Goal: Task Accomplishment & Management: Complete application form

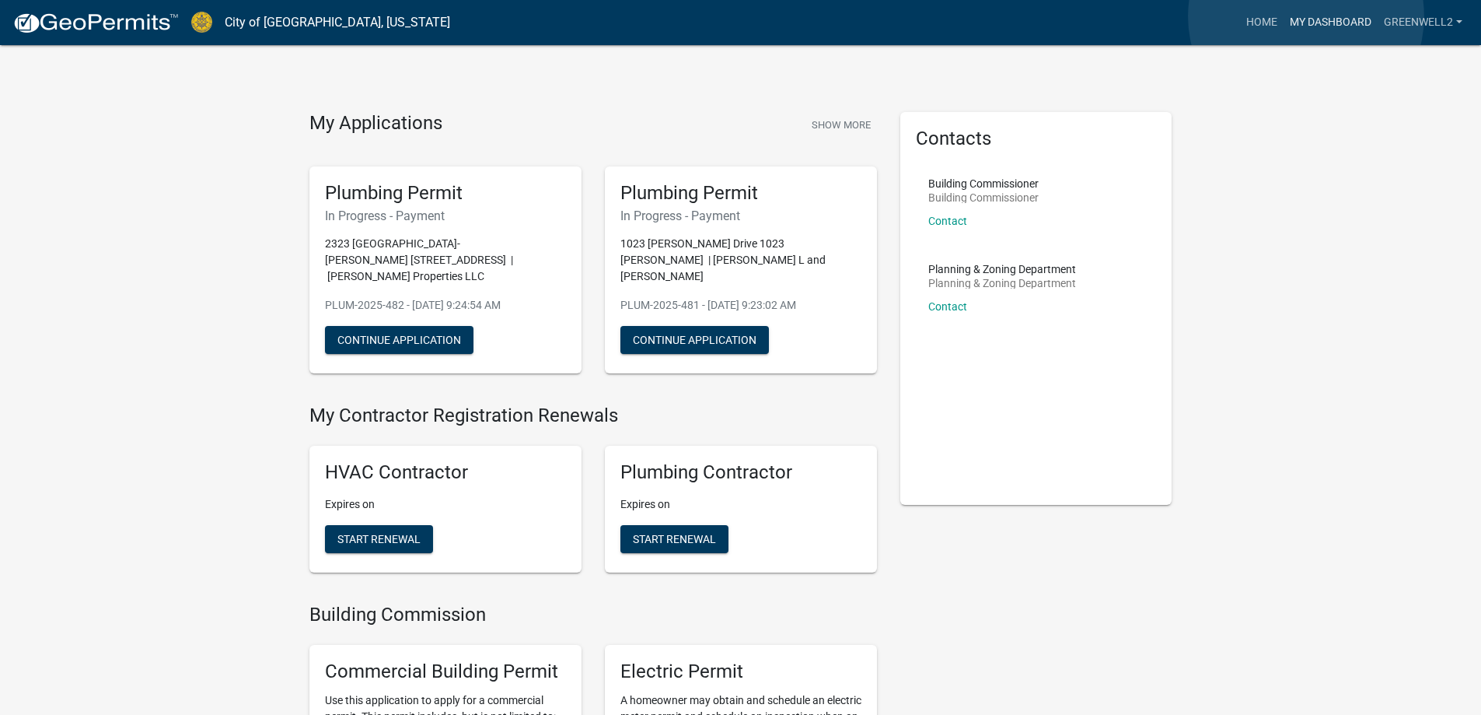
click at [1306, 17] on link "My Dashboard" at bounding box center [1331, 23] width 94 height 30
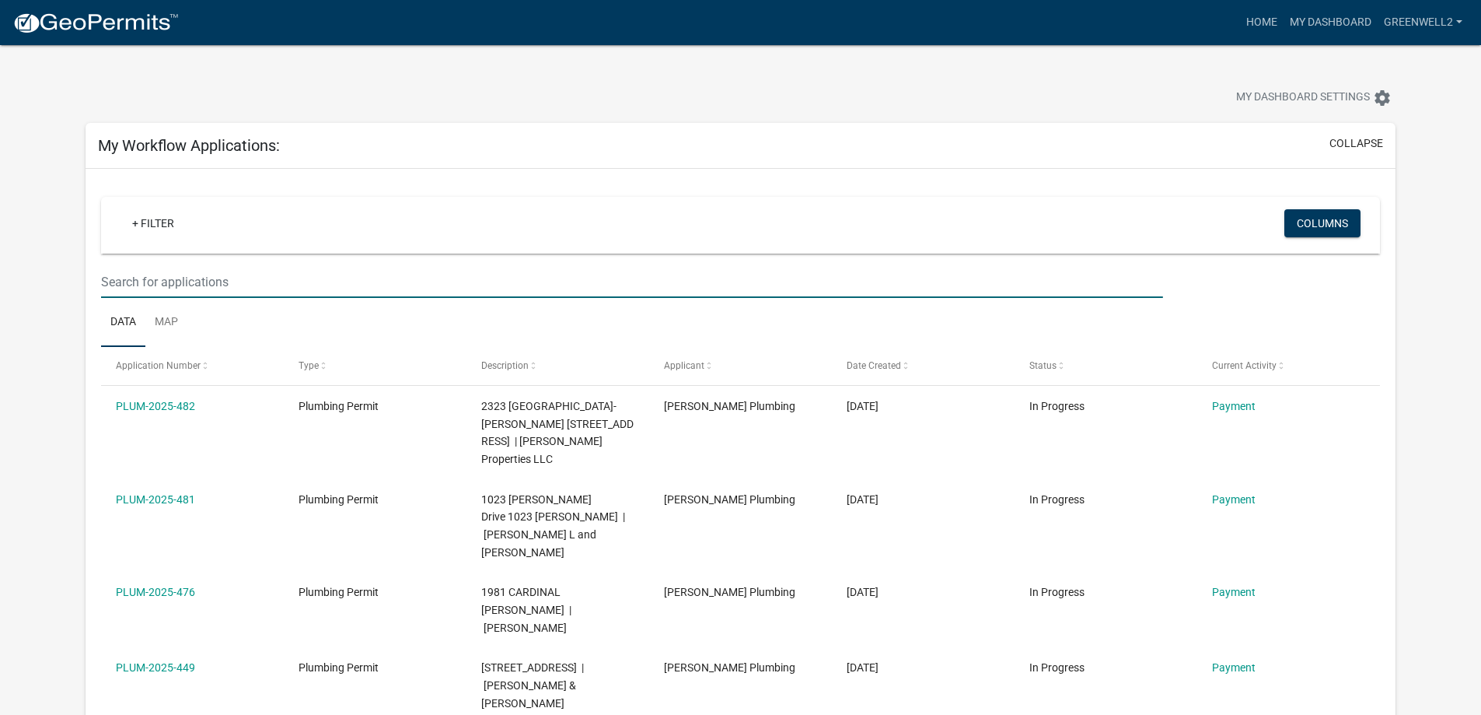
click at [160, 278] on input "text" at bounding box center [632, 282] width 1062 height 32
type input "veterans"
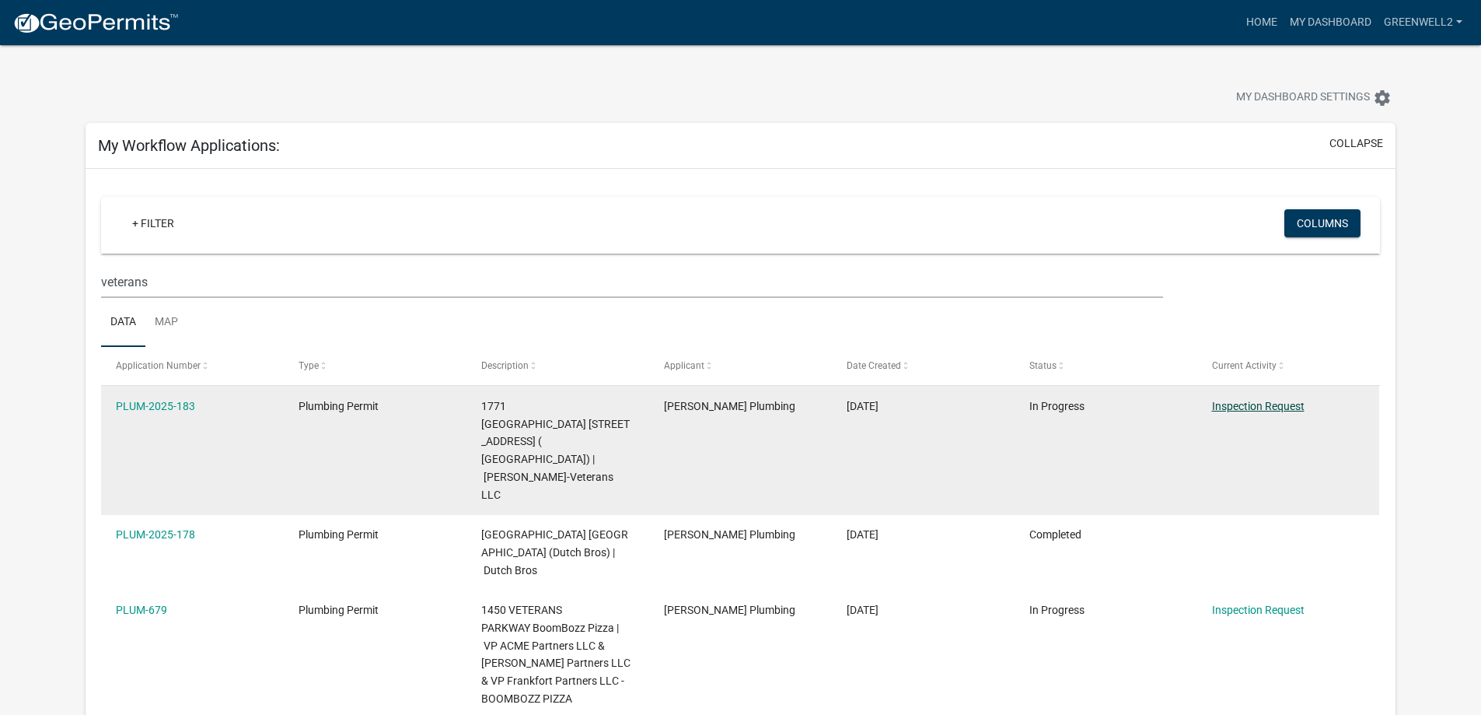
click at [1246, 407] on link "Inspection Request" at bounding box center [1258, 406] width 93 height 12
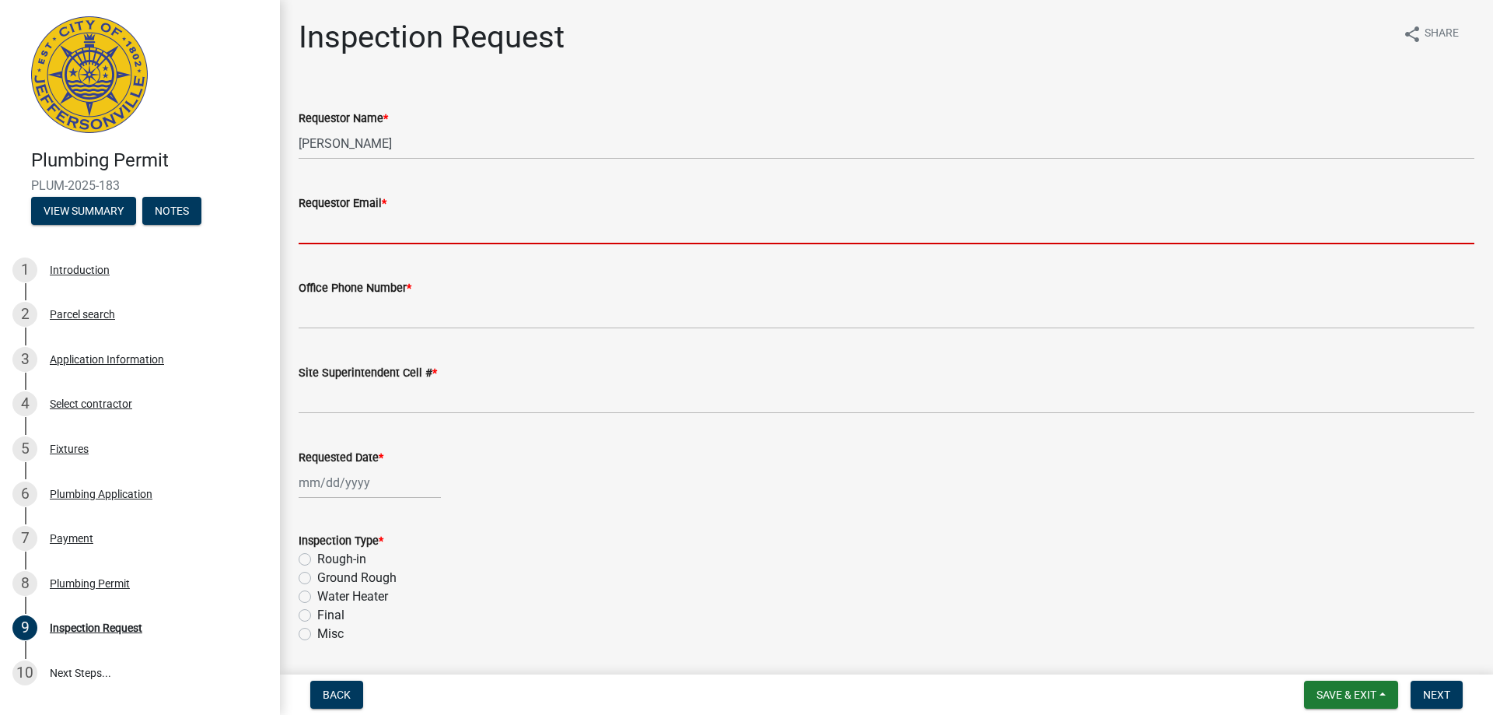
click at [368, 231] on input "Requestor Email *" at bounding box center [887, 228] width 1176 height 32
type input "[EMAIL_ADDRESS][PERSON_NAME][DOMAIN_NAME]"
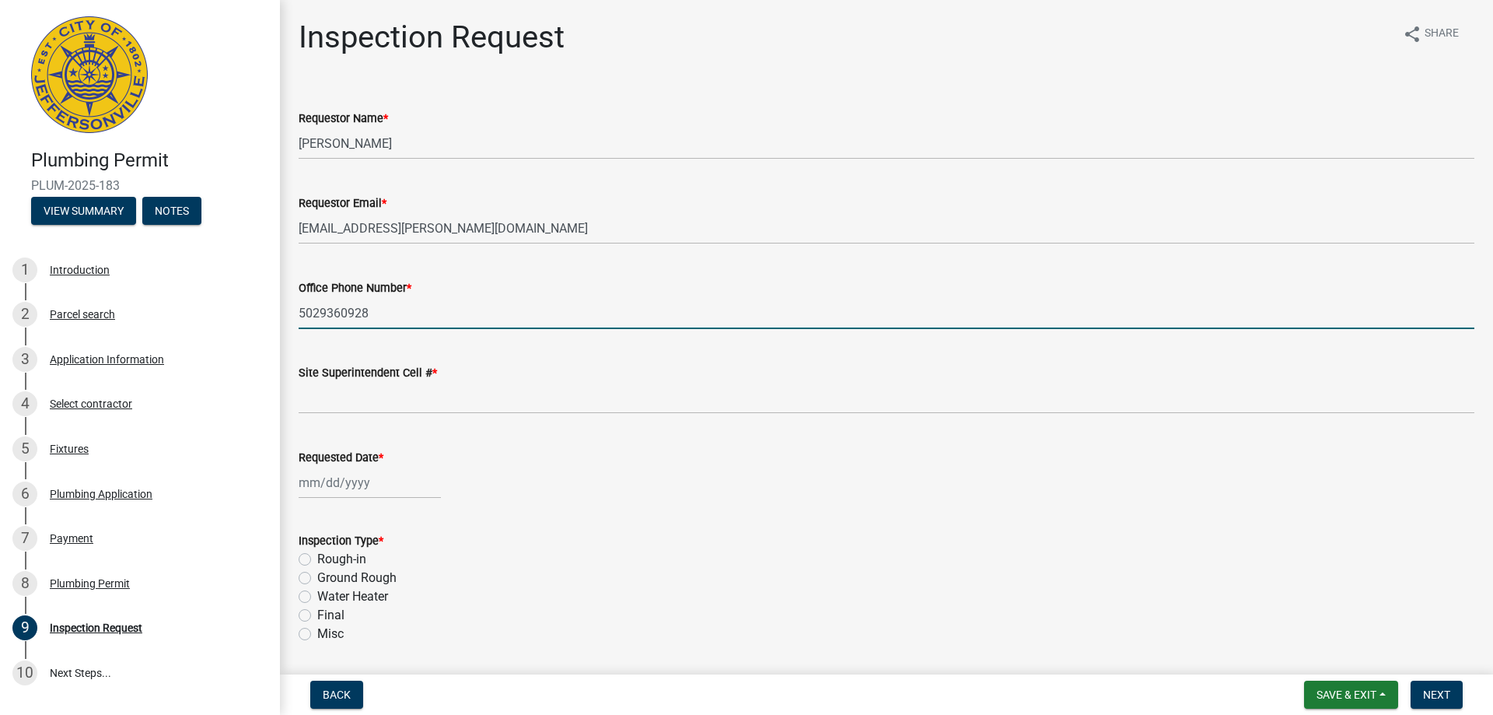
drag, startPoint x: 390, startPoint y: 313, endPoint x: 292, endPoint y: 313, distance: 98.8
click at [292, 313] on div "Office Phone Number * [PHONE_NUMBER]" at bounding box center [886, 293] width 1199 height 72
type input "8125810672"
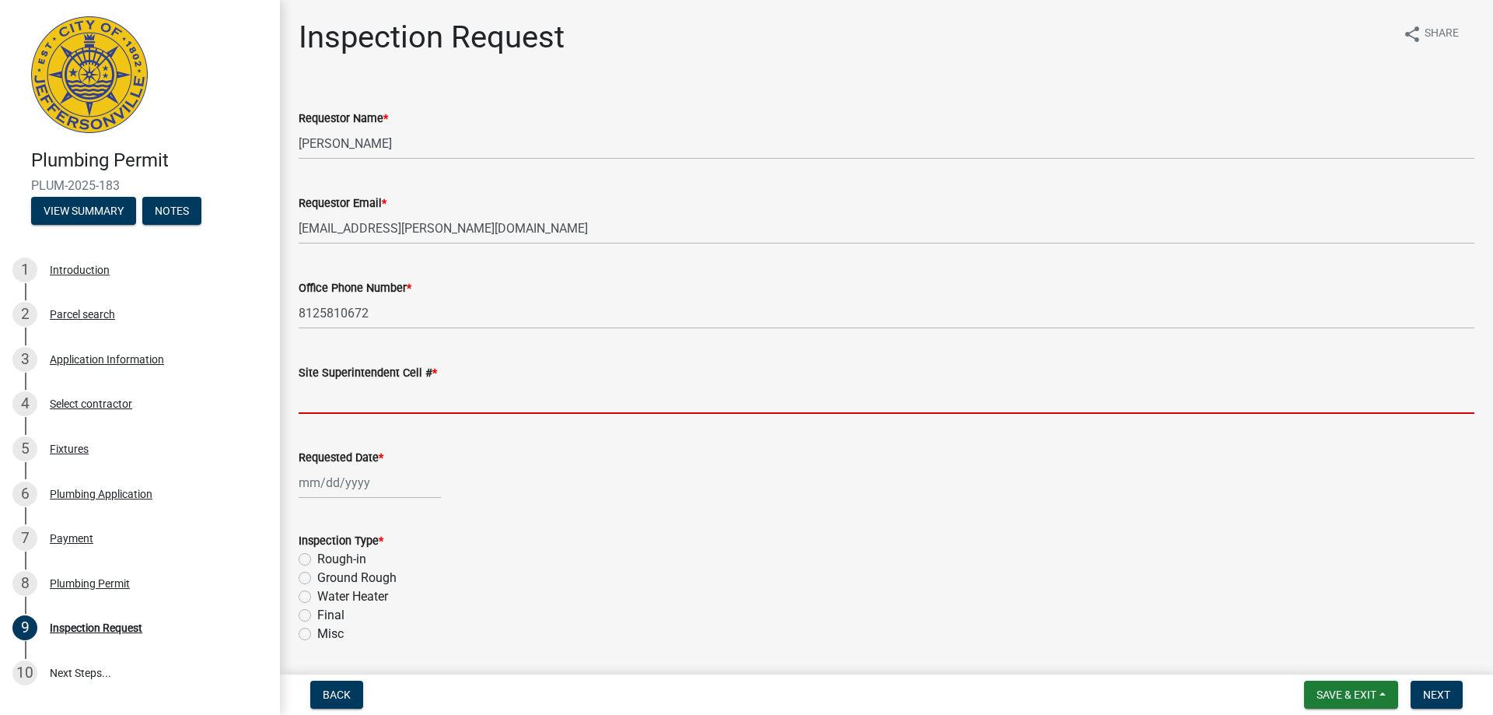
click at [311, 401] on input "Site Superintendent Cell # *" at bounding box center [887, 398] width 1176 height 32
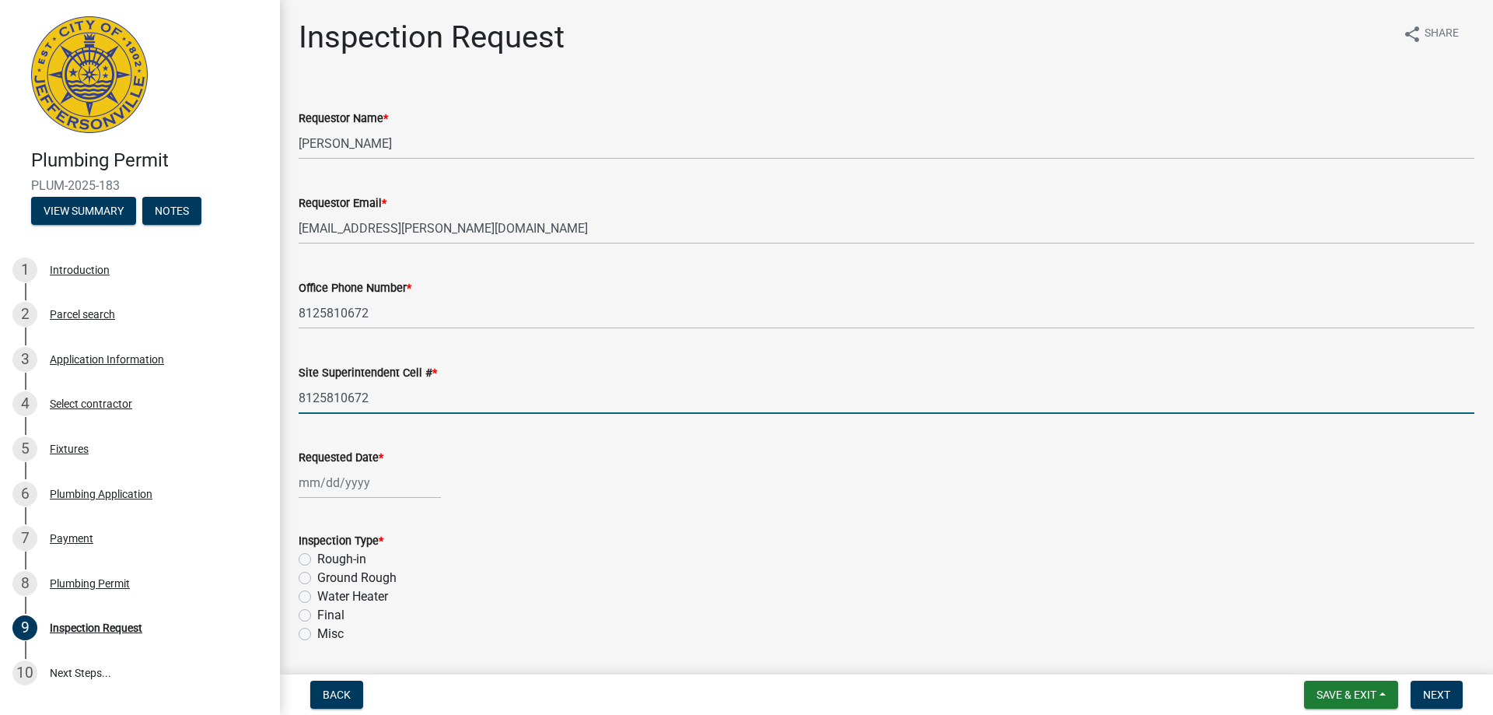
type input "8125810672"
click at [352, 483] on div at bounding box center [370, 483] width 142 height 32
select select "9"
select select "2025"
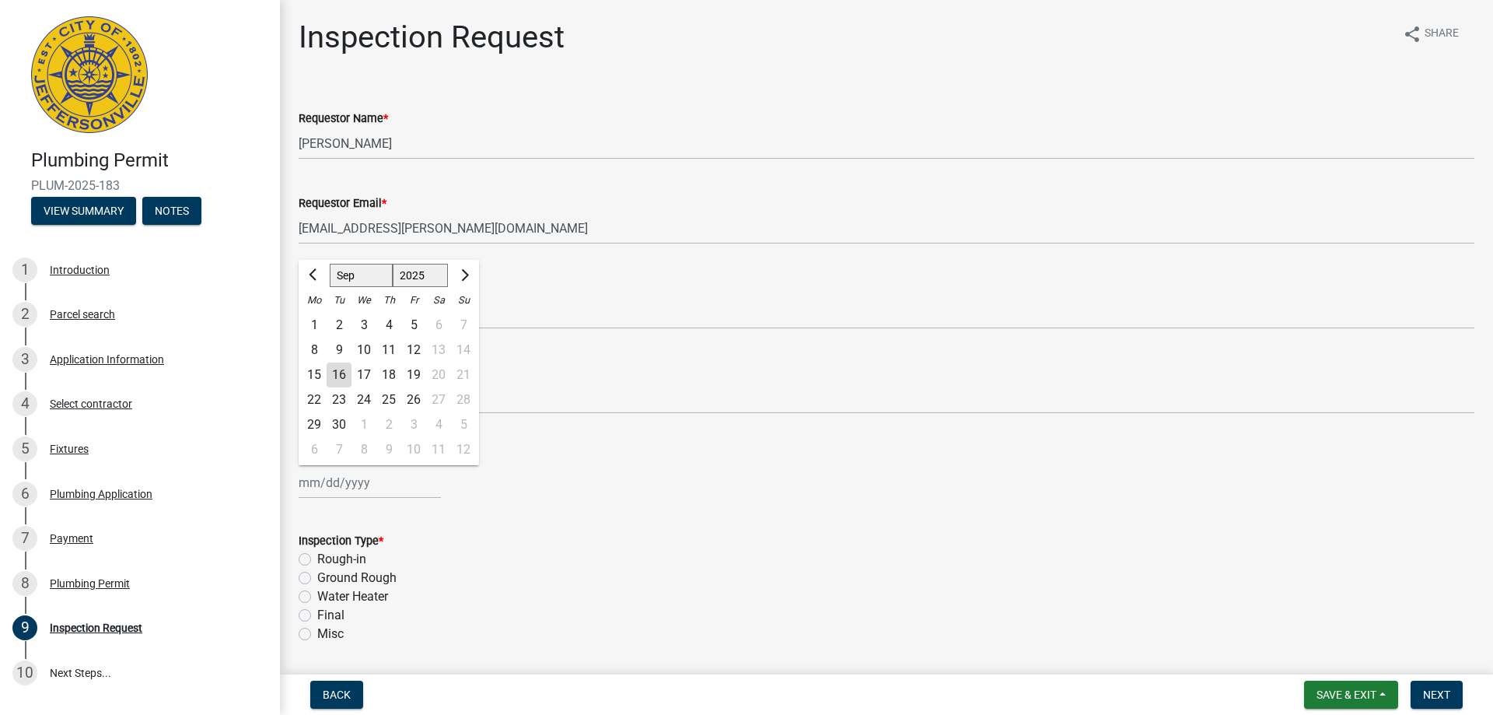
click at [341, 376] on div "16" at bounding box center [339, 374] width 25 height 25
type input "[DATE]"
click at [317, 614] on label "Final" at bounding box center [330, 615] width 27 height 19
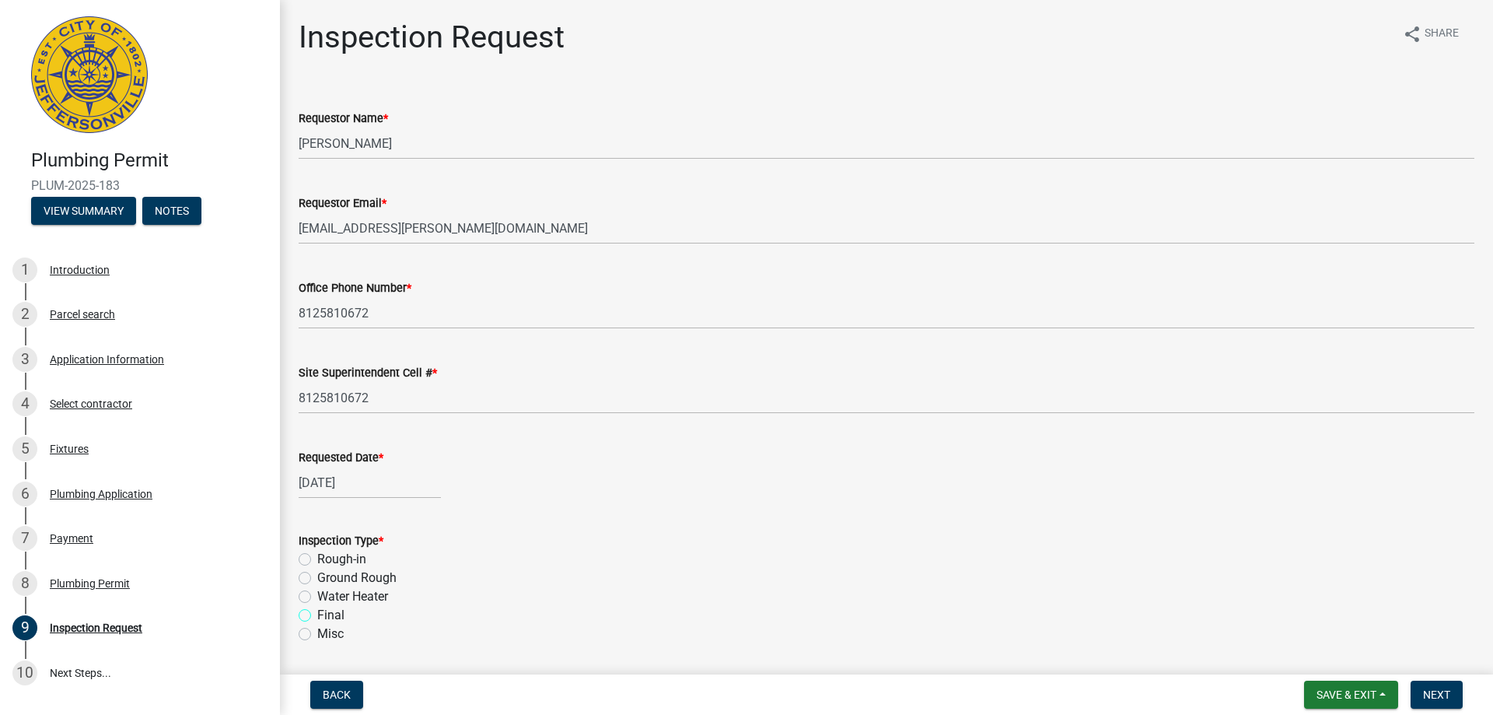
click at [317, 614] on input "Final" at bounding box center [322, 611] width 10 height 10
radio input "true"
click at [1428, 692] on span "Next" at bounding box center [1436, 694] width 27 height 12
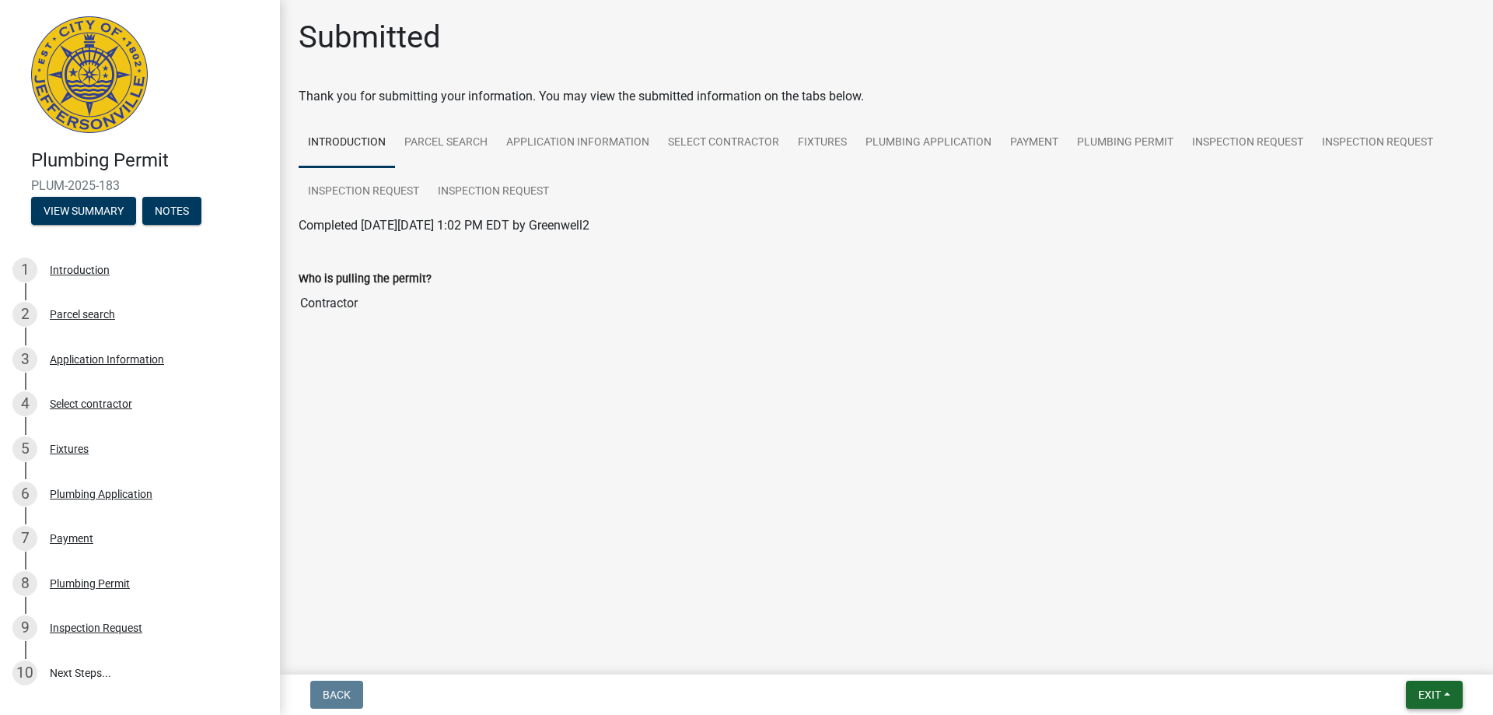
click at [1444, 689] on button "Exit" at bounding box center [1434, 694] width 57 height 28
click at [1416, 656] on button "Save & Exit" at bounding box center [1400, 653] width 124 height 37
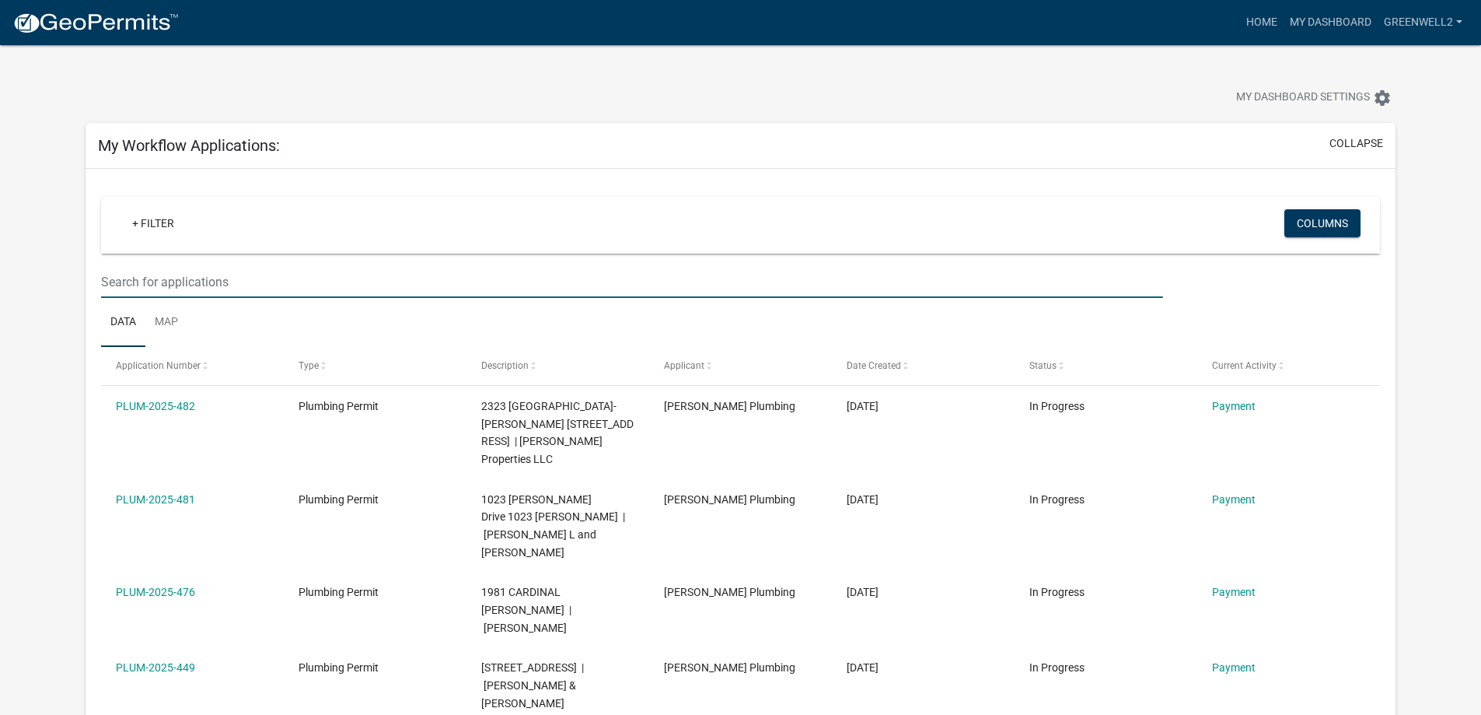
click at [159, 282] on input "text" at bounding box center [632, 282] width 1062 height 32
type input "t"
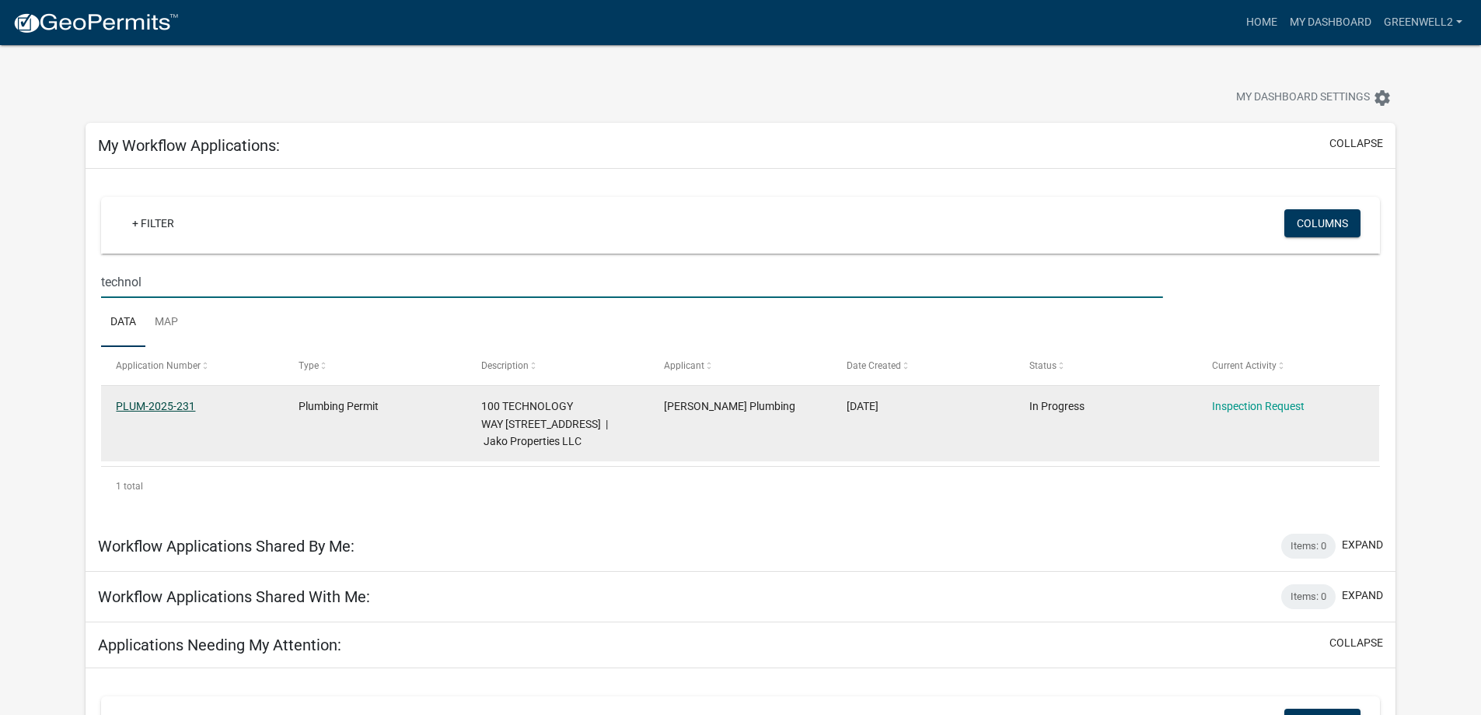
type input "technol"
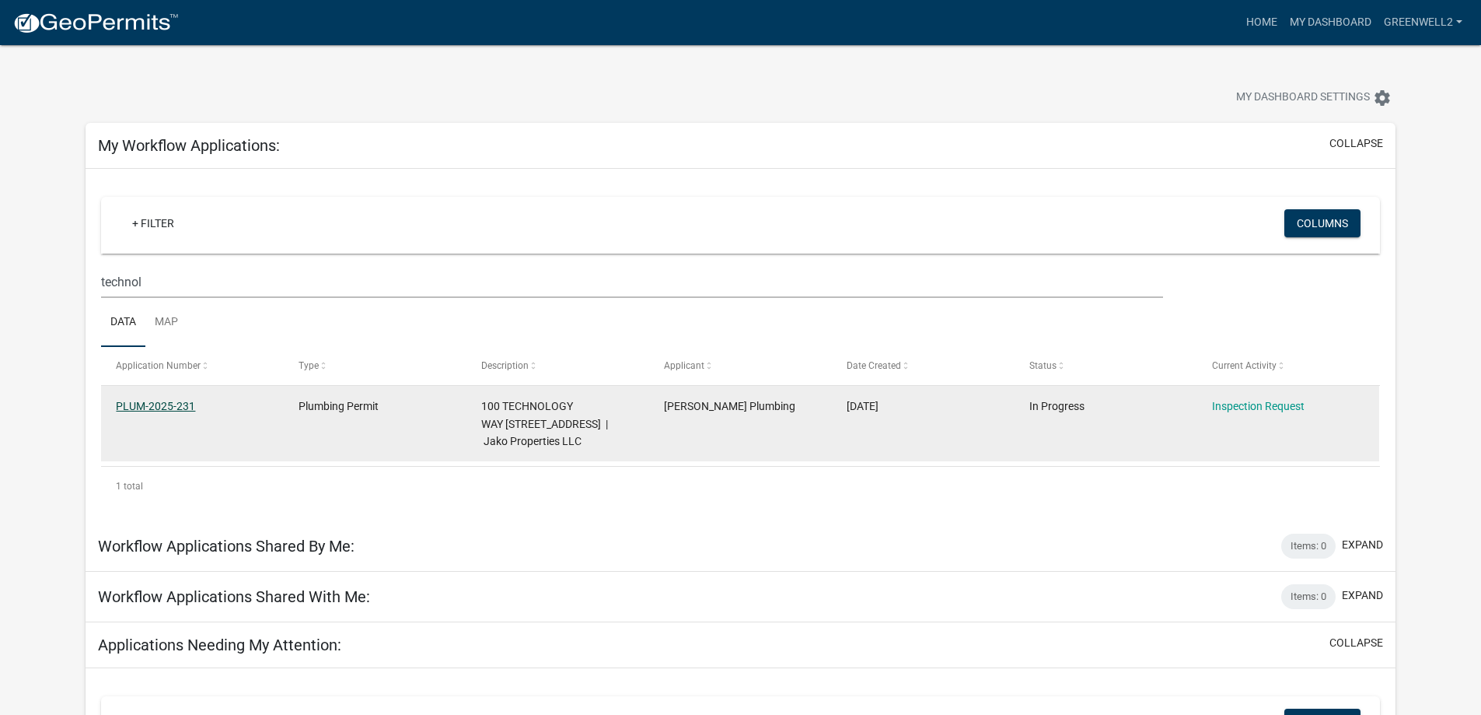
click at [169, 401] on link "PLUM-2025-231" at bounding box center [155, 406] width 79 height 12
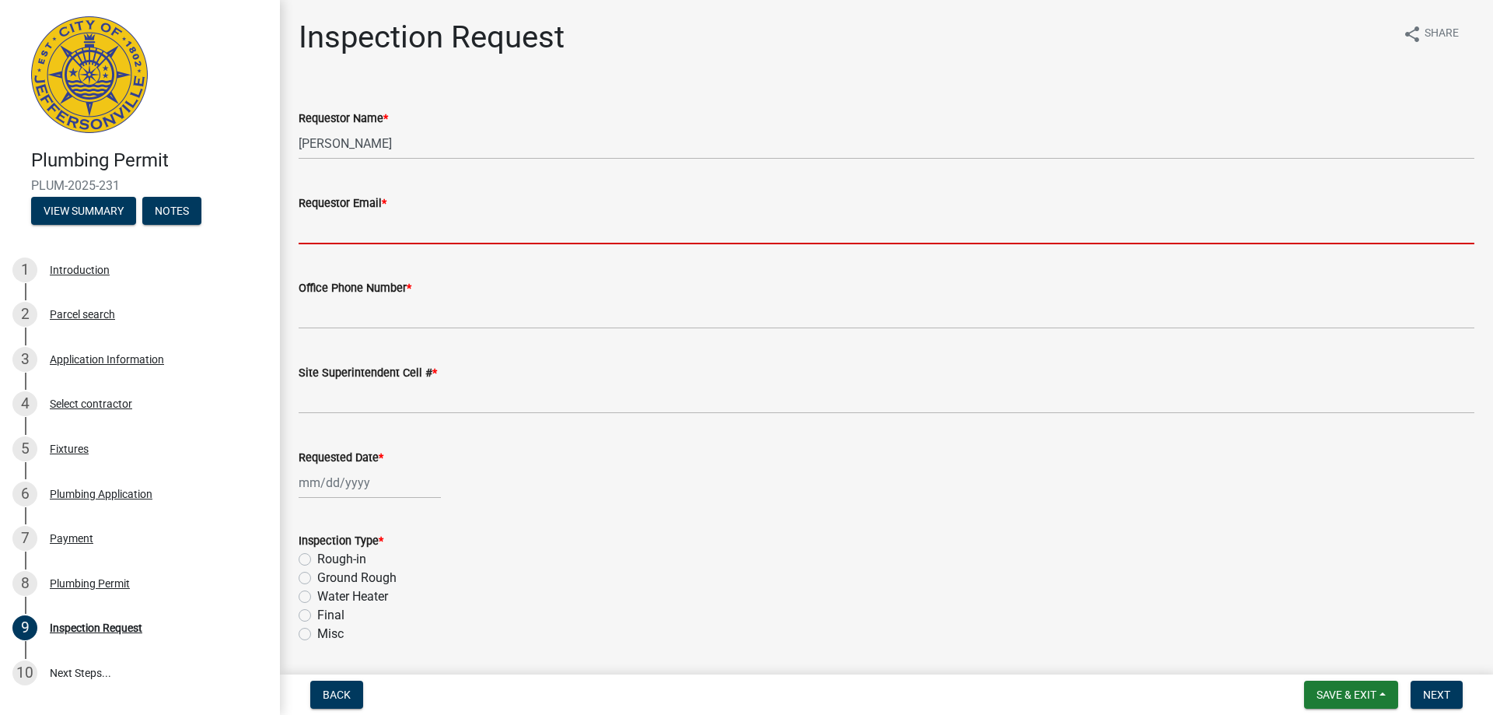
click at [364, 233] on input "Requestor Email *" at bounding box center [887, 228] width 1176 height 32
type input "[EMAIL_ADDRESS][PERSON_NAME][DOMAIN_NAME]"
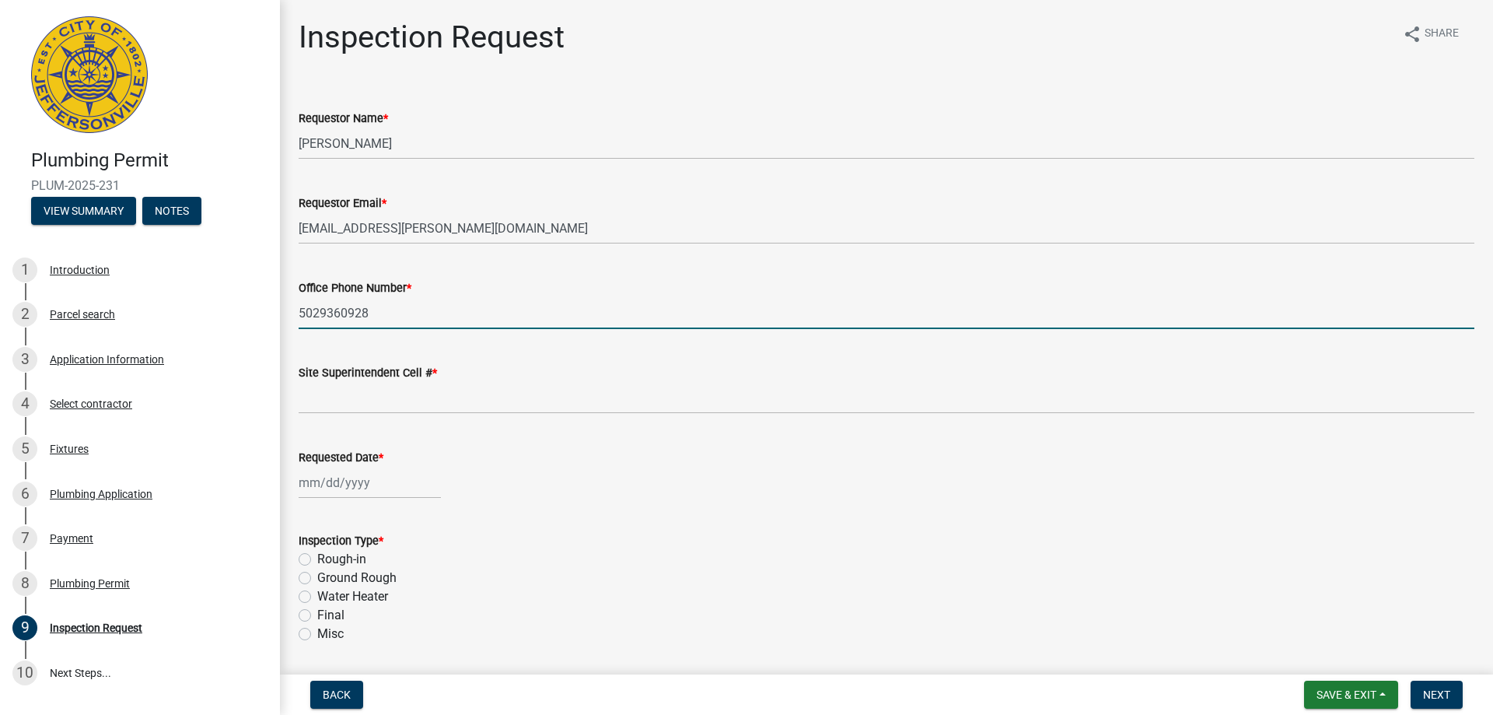
click at [367, 313] on input "5029360928" at bounding box center [887, 313] width 1176 height 32
type input "5"
type input "8125810672"
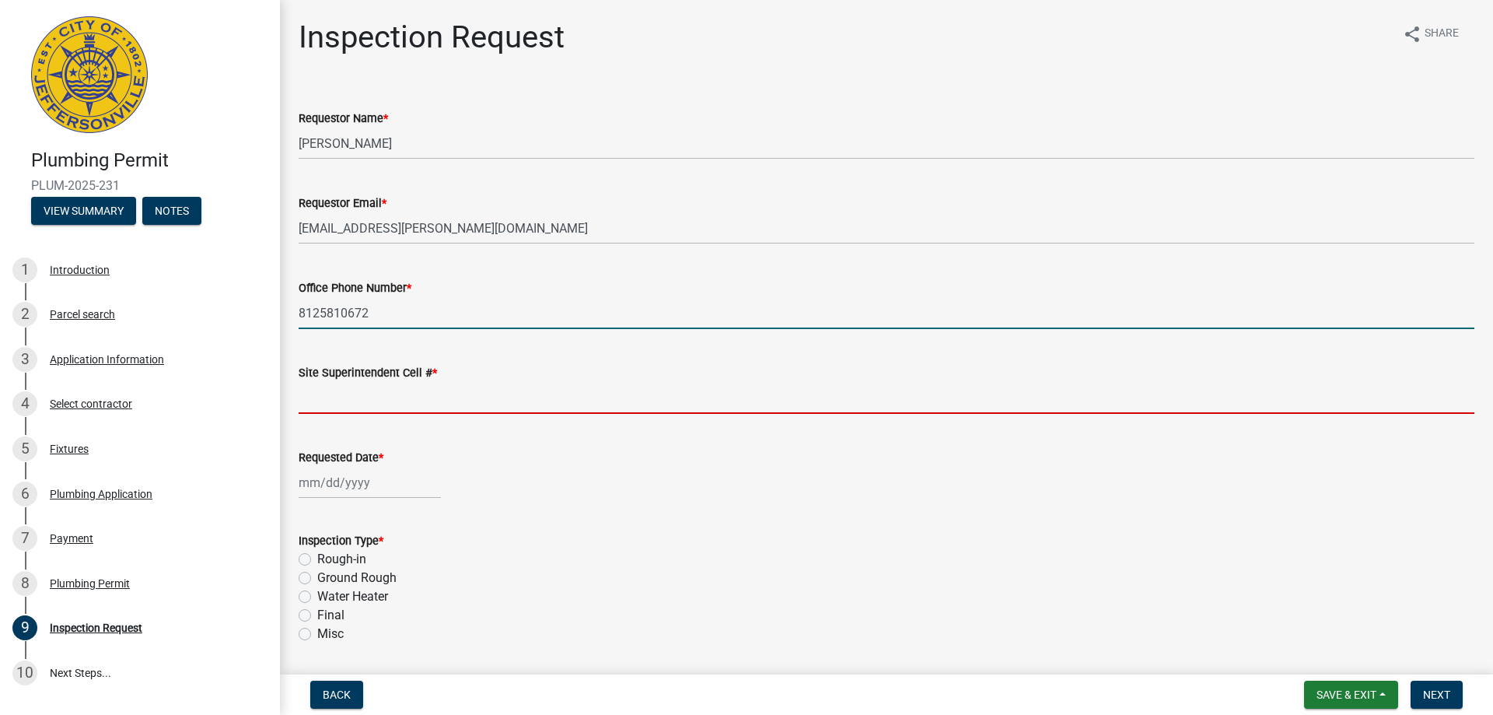
click at [313, 393] on input "Site Superintendent Cell # *" at bounding box center [887, 398] width 1176 height 32
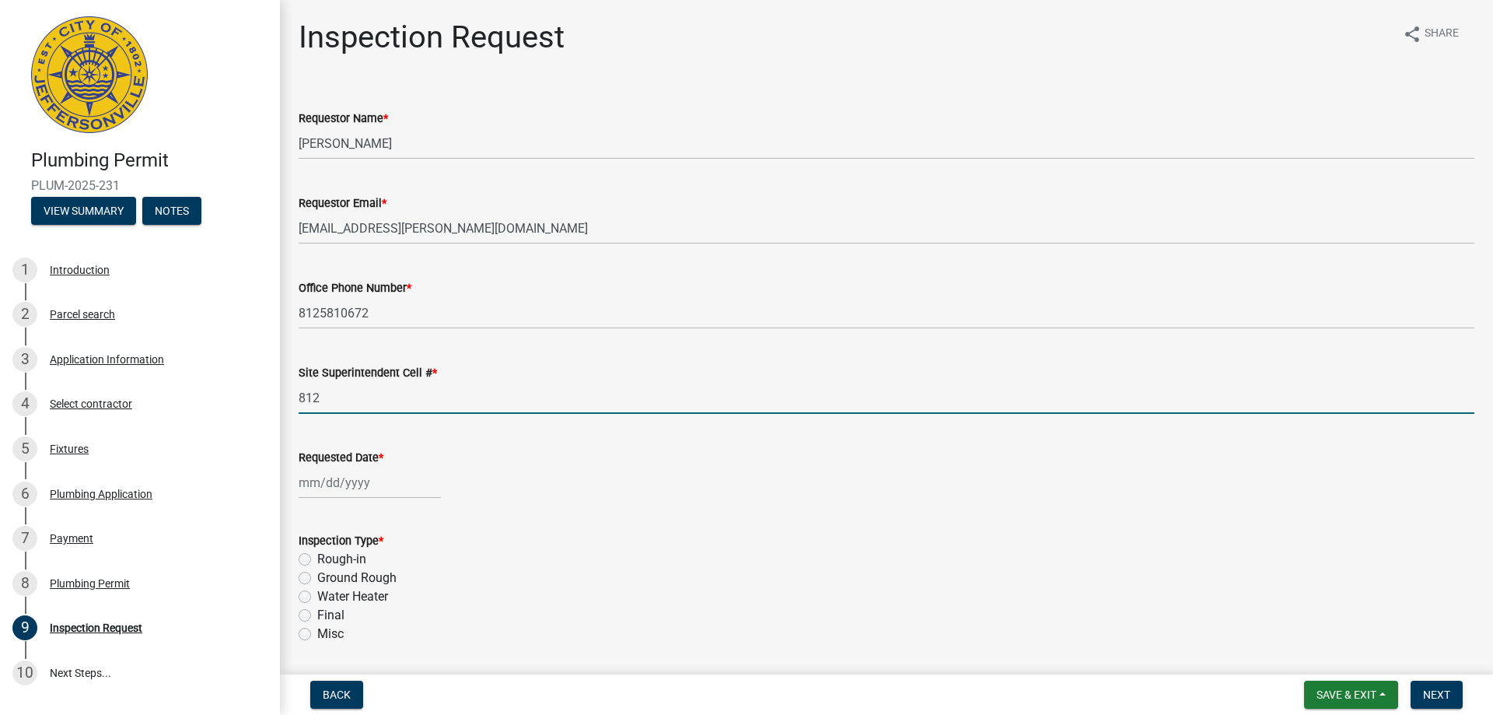
type input "8125810672"
click at [330, 486] on div at bounding box center [370, 483] width 142 height 32
select select "9"
select select "2025"
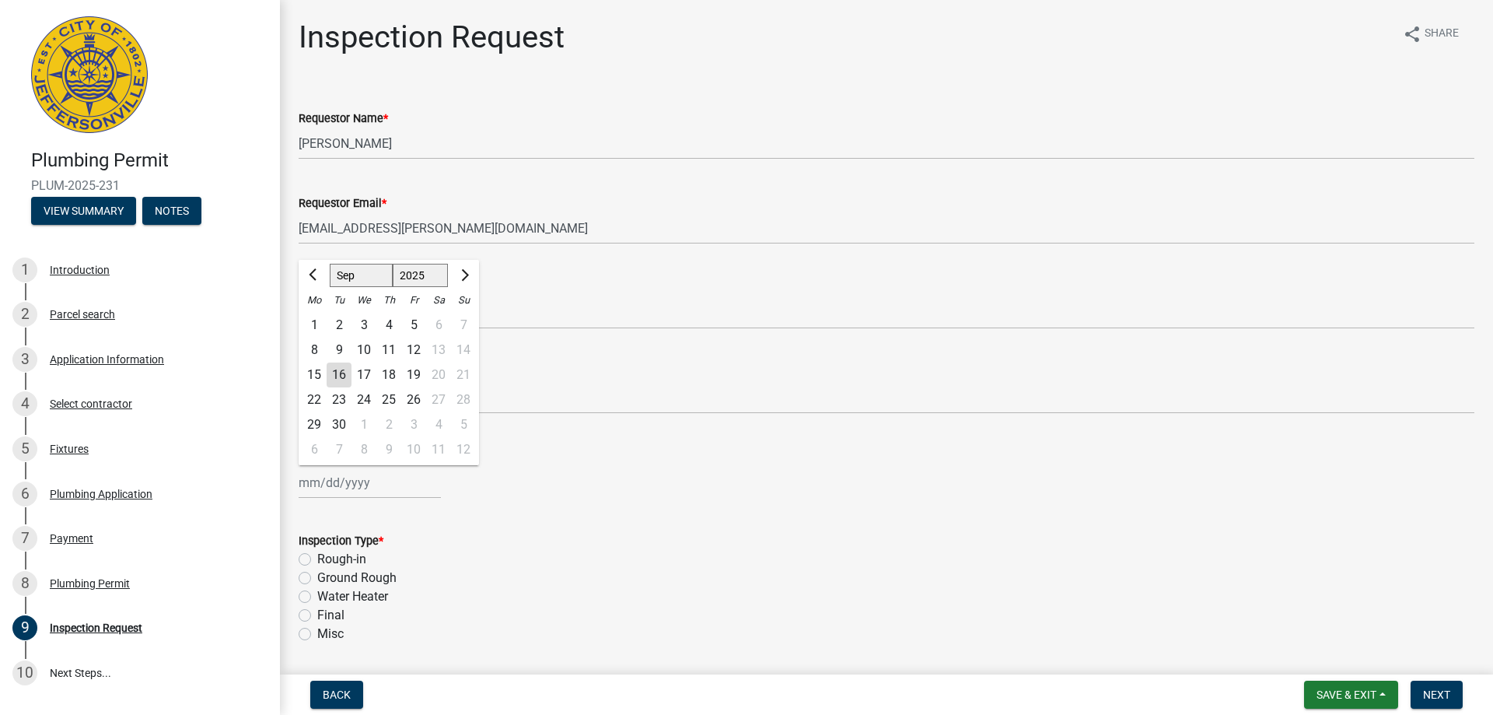
click at [342, 375] on div "16" at bounding box center [339, 374] width 25 height 25
type input "[DATE]"
click at [317, 614] on label "Final" at bounding box center [330, 615] width 27 height 19
click at [317, 614] on input "Final" at bounding box center [322, 611] width 10 height 10
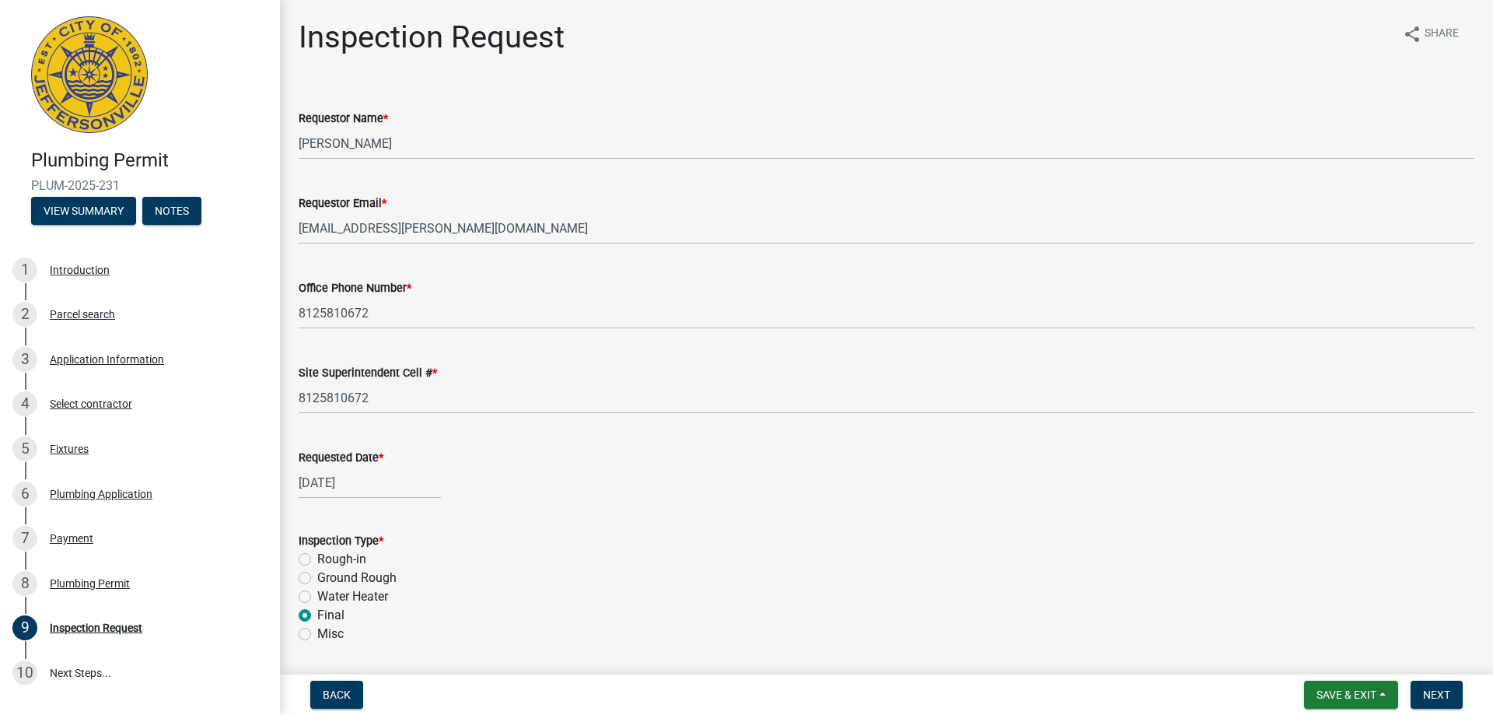
radio input "true"
click at [1443, 697] on span "Next" at bounding box center [1436, 694] width 27 height 12
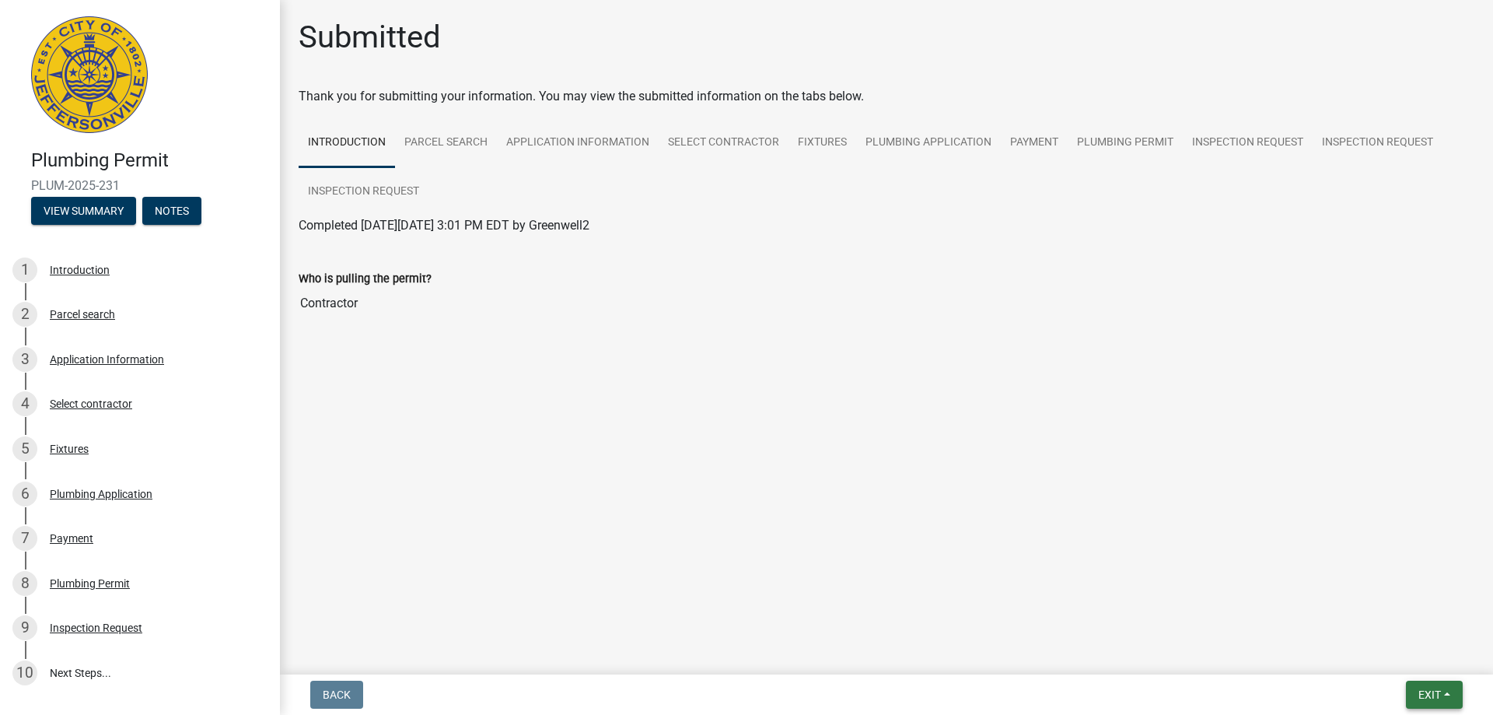
click at [1446, 688] on button "Exit" at bounding box center [1434, 694] width 57 height 28
click at [1390, 654] on button "Save & Exit" at bounding box center [1400, 653] width 124 height 37
